Goal: Task Accomplishment & Management: Use online tool/utility

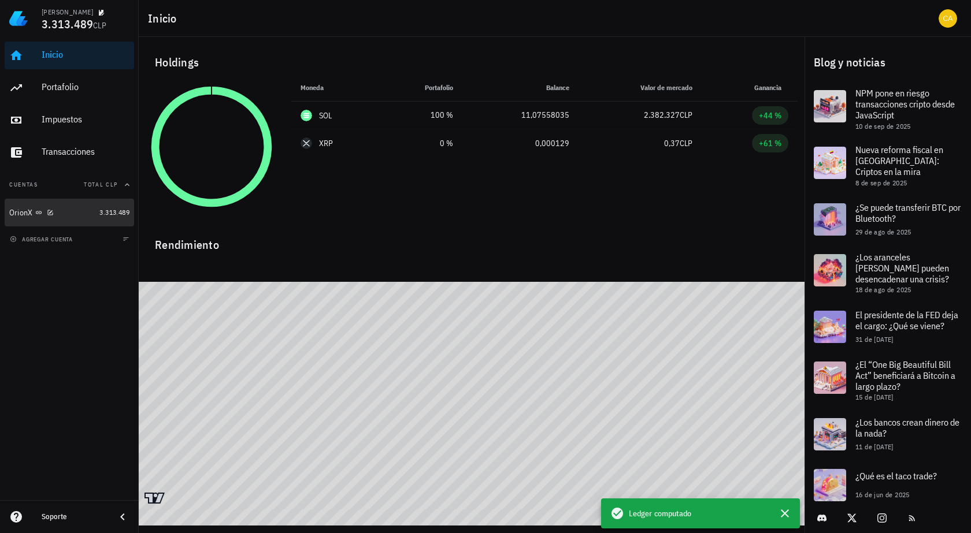
click at [72, 214] on div "OrionX" at bounding box center [52, 212] width 86 height 11
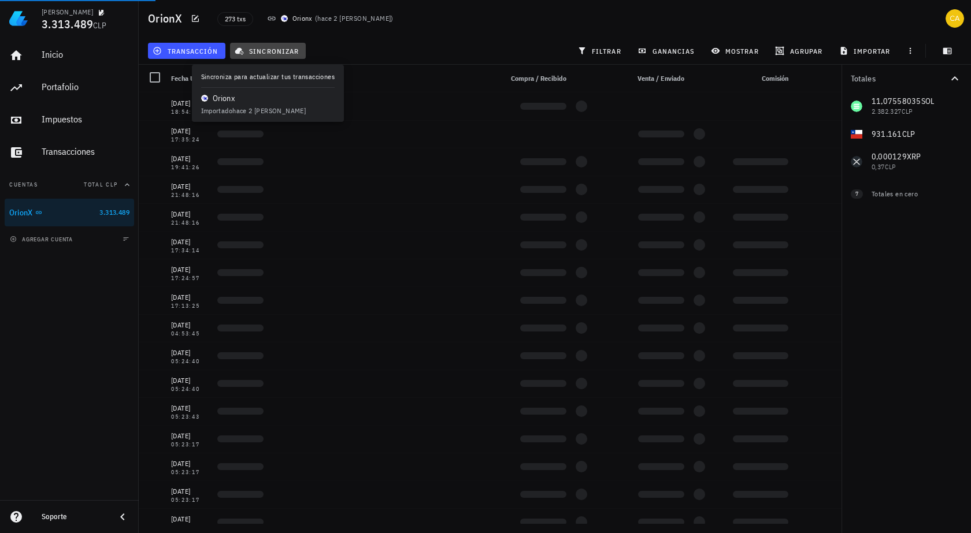
click at [281, 49] on span "sincronizar" at bounding box center [268, 50] width 62 height 9
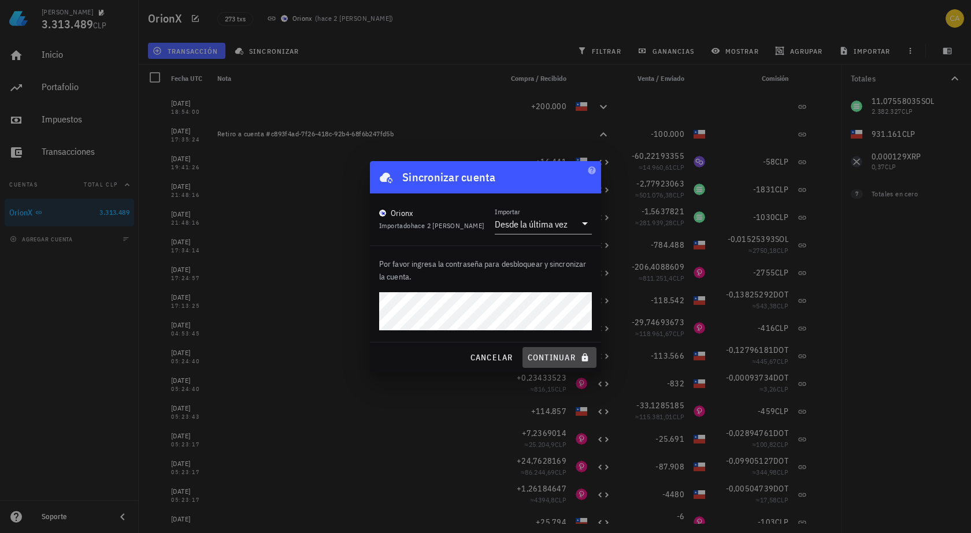
click at [546, 356] on span "continuar" at bounding box center [559, 358] width 65 height 10
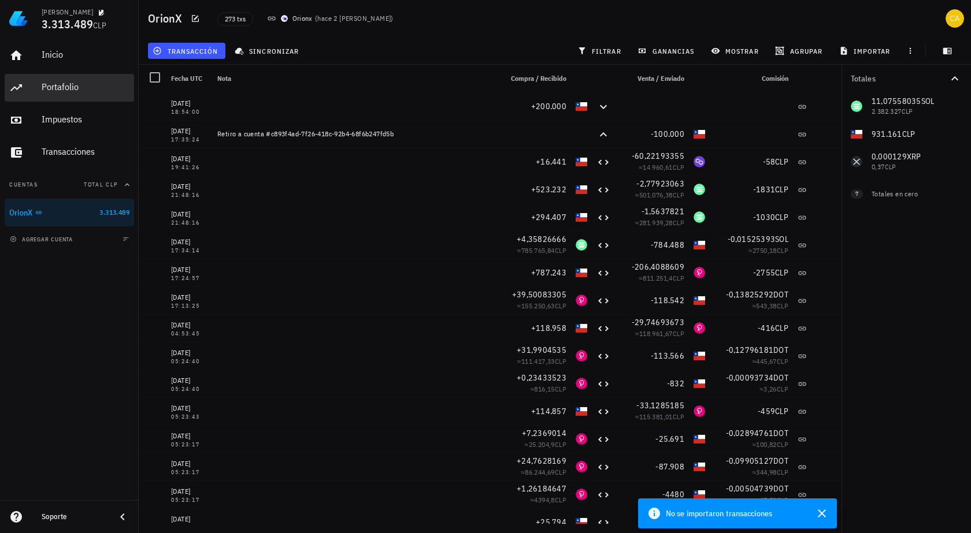
click at [91, 88] on div "Portafolio" at bounding box center [86, 86] width 88 height 11
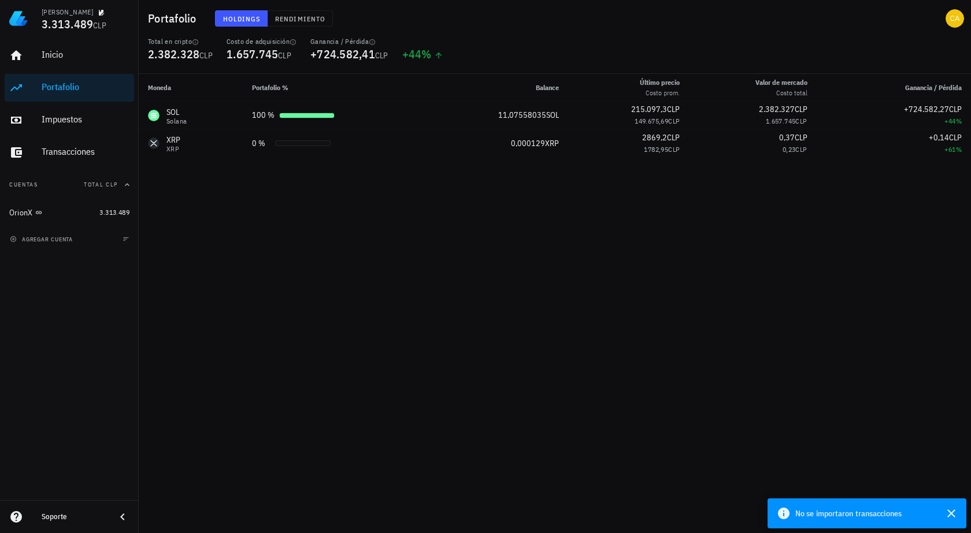
drag, startPoint x: 155, startPoint y: 114, endPoint x: 81, endPoint y: 393, distance: 288.1
click at [81, 393] on div "Inicio [GEOGRAPHIC_DATA] Impuestos [GEOGRAPHIC_DATA] Cuentas Total CLP OrionX 3…" at bounding box center [69, 269] width 139 height 464
click at [87, 152] on div "Transacciones" at bounding box center [86, 151] width 88 height 11
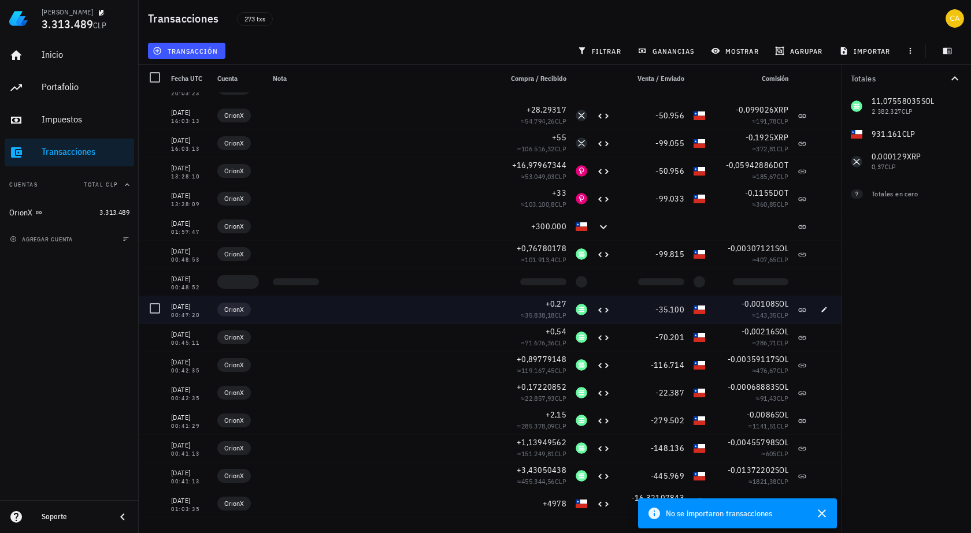
scroll to position [867, 0]
